Goal: Information Seeking & Learning: Learn about a topic

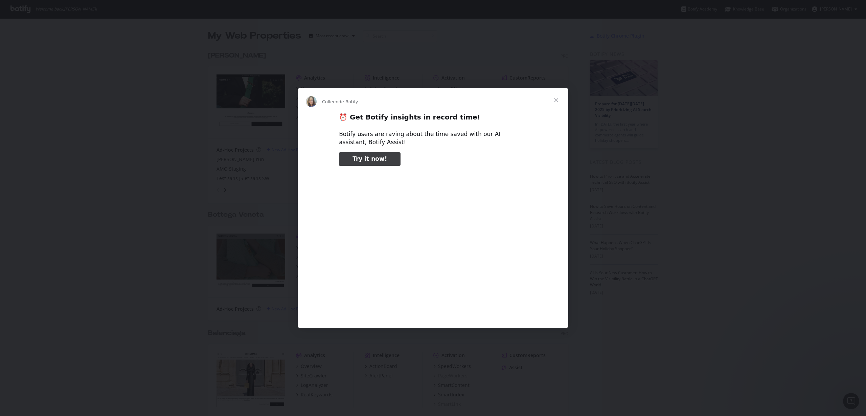
type input "79326"
click at [559, 102] on span "Fermer" at bounding box center [556, 100] width 24 height 24
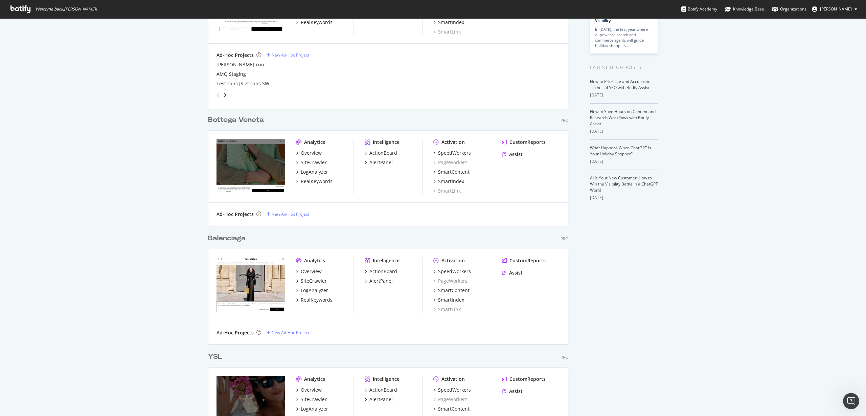
scroll to position [127, 0]
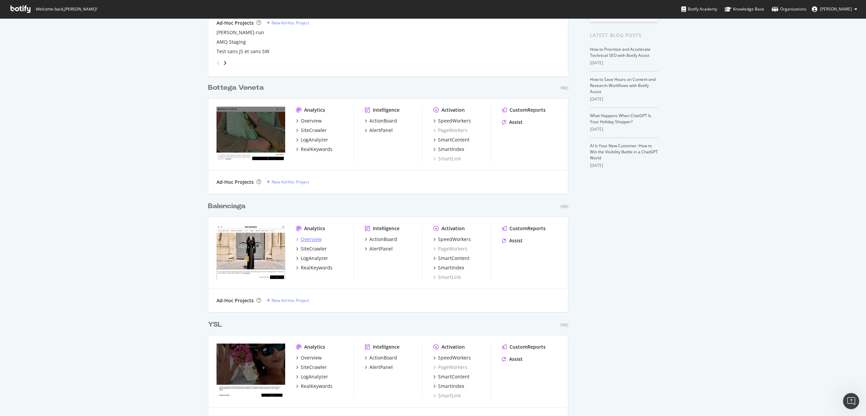
click at [316, 239] on div "Overview" at bounding box center [311, 239] width 21 height 7
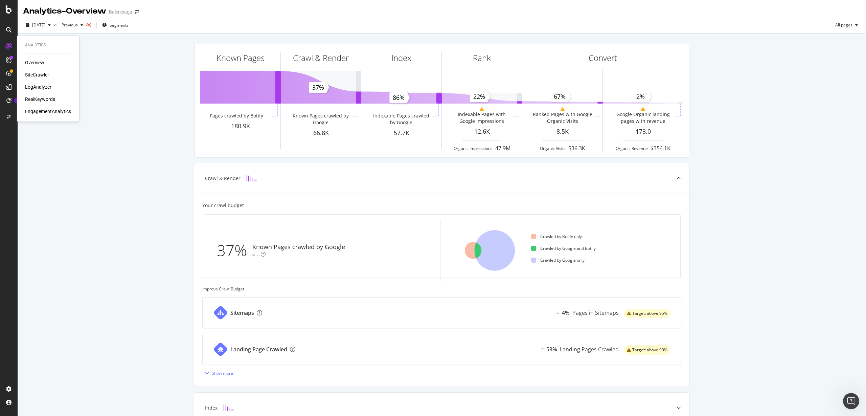
click at [34, 101] on div "RealKeywords" at bounding box center [40, 99] width 30 height 7
